Goal: Task Accomplishment & Management: Use online tool/utility

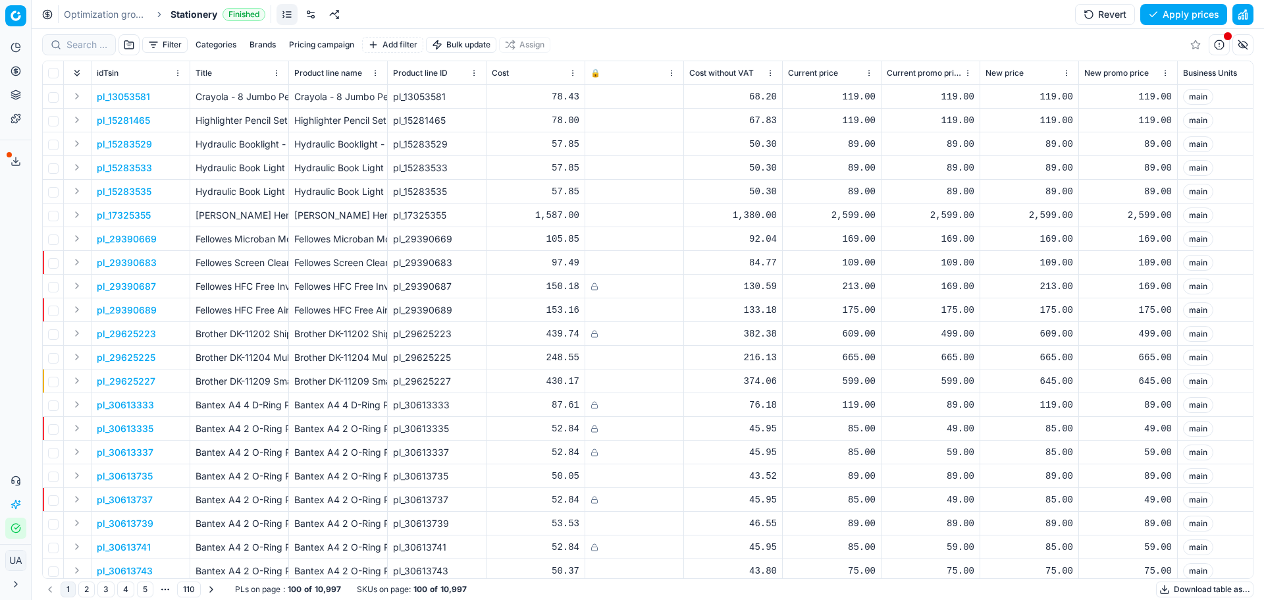
drag, startPoint x: 1160, startPoint y: 14, endPoint x: 1062, endPoint y: 53, distance: 105.5
click at [1160, 14] on button "Apply prices" at bounding box center [1183, 14] width 87 height 21
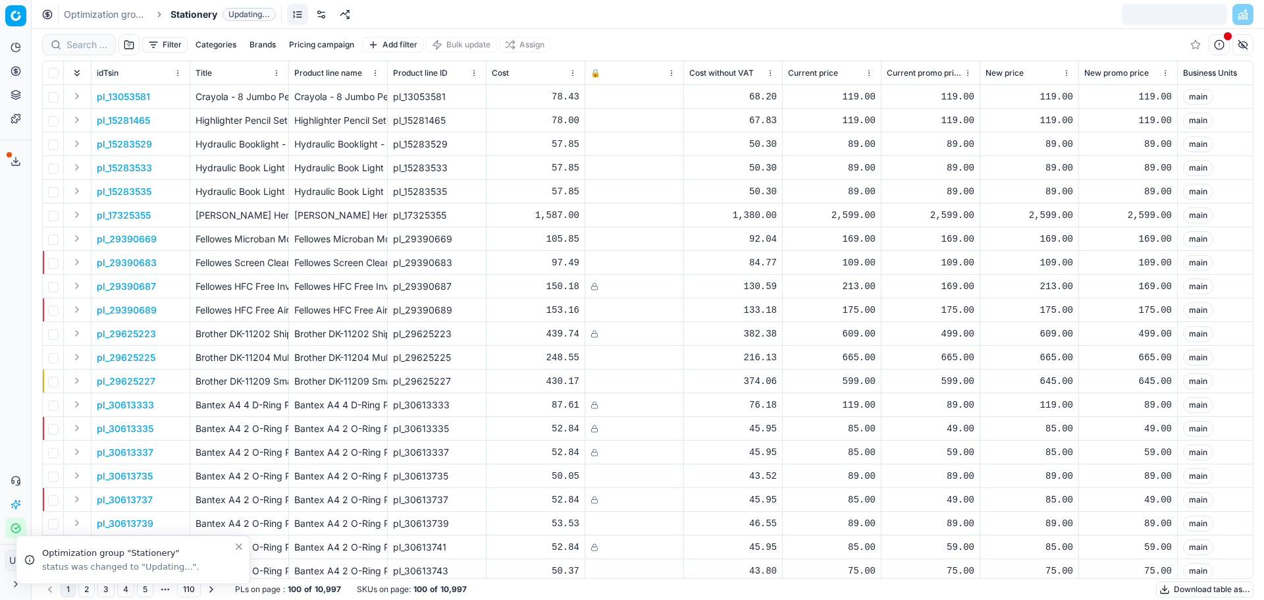
click at [110, 1] on div "Optimization groups Stationery Updating..." at bounding box center [648, 14] width 1232 height 29
click at [126, 13] on link "Optimization groups" at bounding box center [106, 14] width 84 height 13
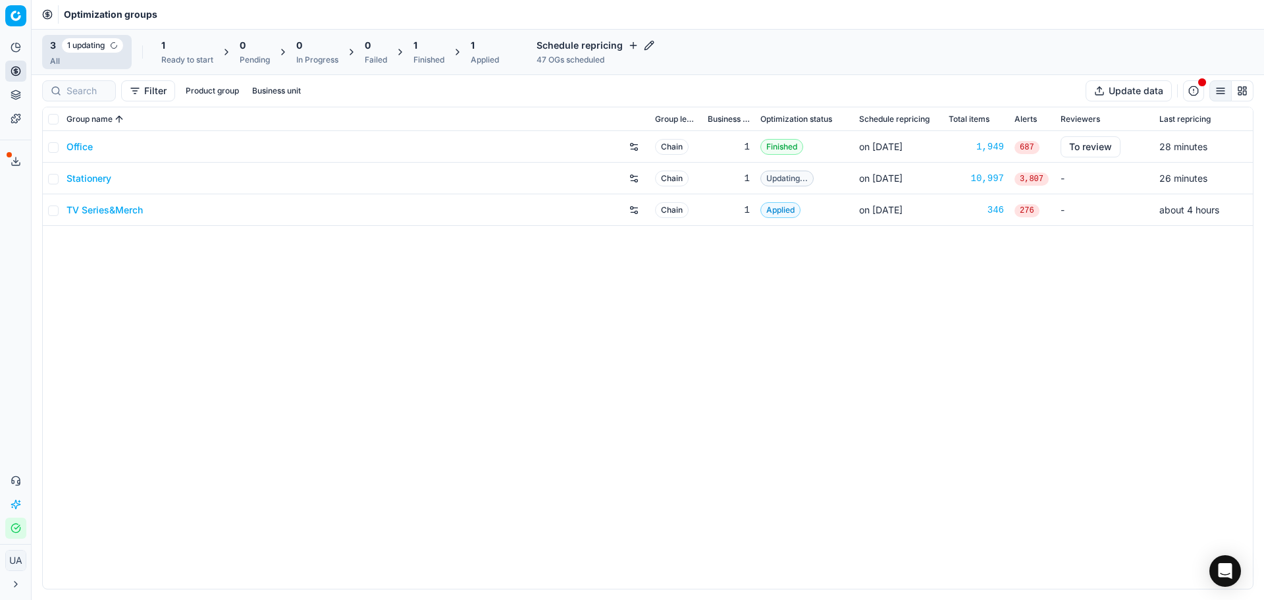
click at [79, 147] on link "Office" at bounding box center [79, 146] width 26 height 13
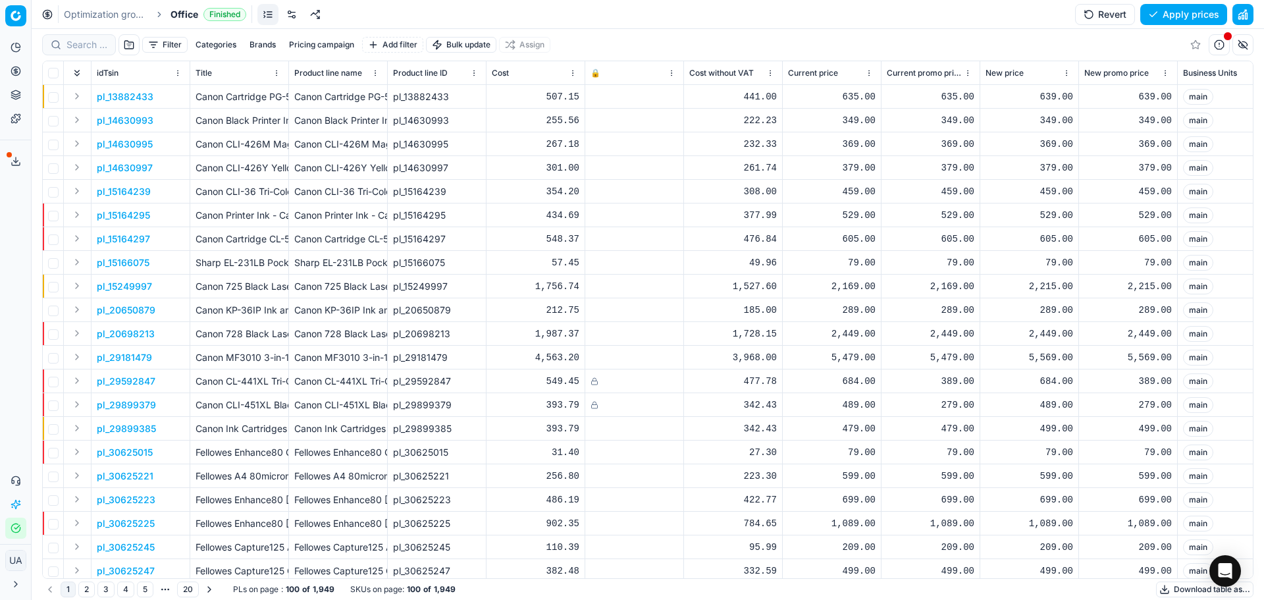
click at [1189, 16] on button "Apply prices" at bounding box center [1183, 14] width 87 height 21
click at [90, 18] on link "Optimization groups" at bounding box center [106, 14] width 84 height 13
